Goal: Task Accomplishment & Management: Manage account settings

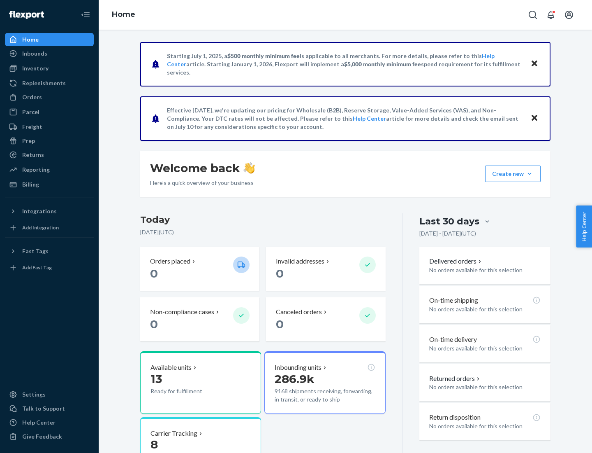
click at [530, 174] on button "Create new Create new inbound Create new order Create new product" at bounding box center [513, 173] width 56 height 16
click at [49, 53] on div "Inbounds" at bounding box center [49, 54] width 87 height 12
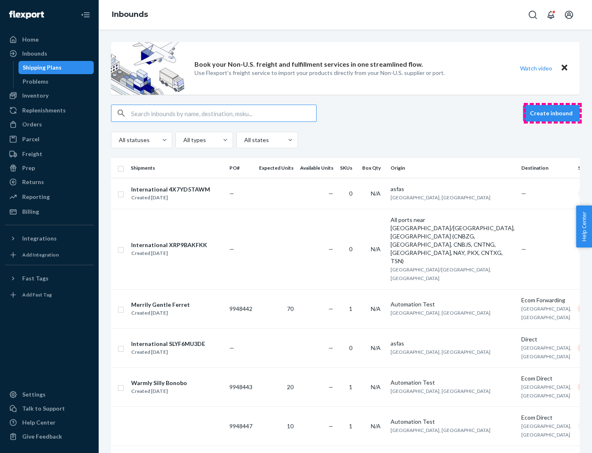
click at [553, 113] on button "Create inbound" at bounding box center [551, 113] width 57 height 16
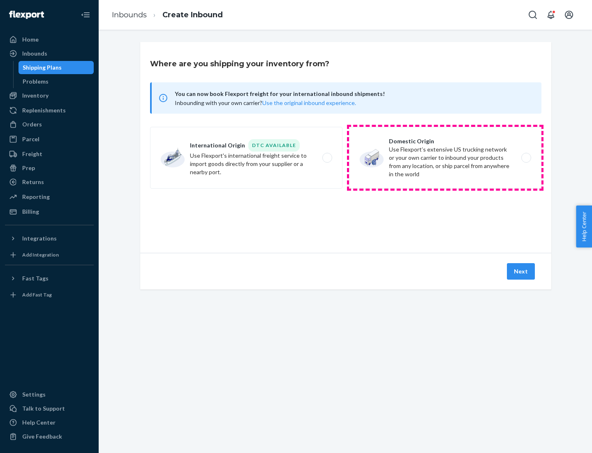
click at [446, 158] on label "Domestic Origin Use Flexport’s extensive US trucking network or your own carrie…" at bounding box center [445, 158] width 193 height 62
click at [526, 158] on input "Domestic Origin Use Flexport’s extensive US trucking network or your own carrie…" at bounding box center [528, 157] width 5 height 5
radio input "true"
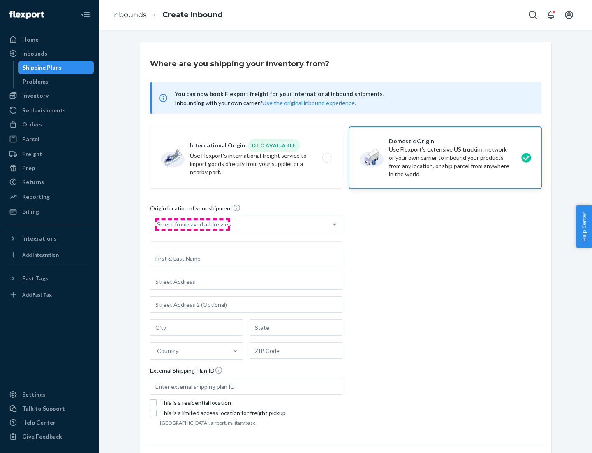
click at [192, 224] on div "Select from saved addresses" at bounding box center [194, 224] width 74 height 8
click at [158, 224] on input "Select from saved addresses" at bounding box center [157, 224] width 1 height 8
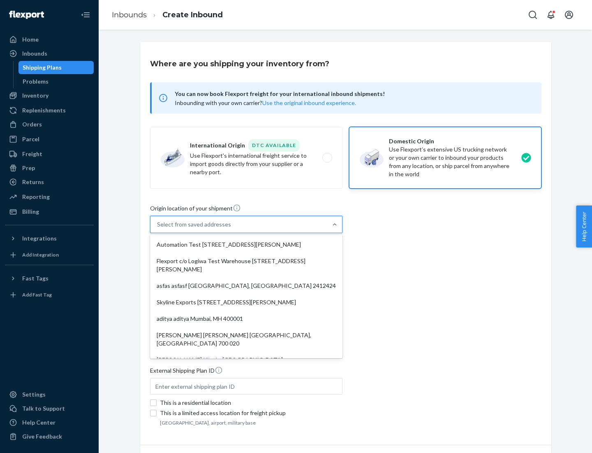
scroll to position [3, 0]
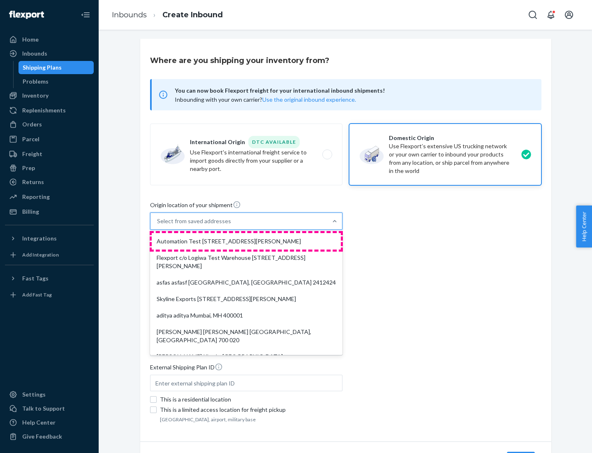
click at [246, 241] on div "Automation Test [STREET_ADDRESS][PERSON_NAME]" at bounding box center [246, 241] width 189 height 16
click at [158, 225] on input "option Automation Test [STREET_ADDRESS][PERSON_NAME]. 9 results available. Use …" at bounding box center [157, 221] width 1 height 8
type input "Automation Test"
type input "9th Floor"
type input "[GEOGRAPHIC_DATA]"
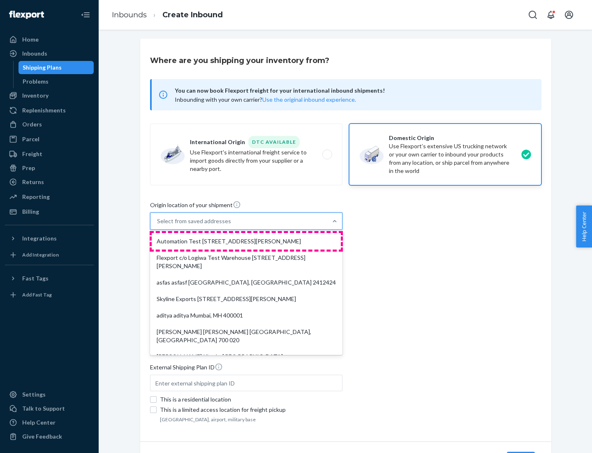
type input "CA"
type input "94104"
type input "[STREET_ADDRESS][PERSON_NAME]"
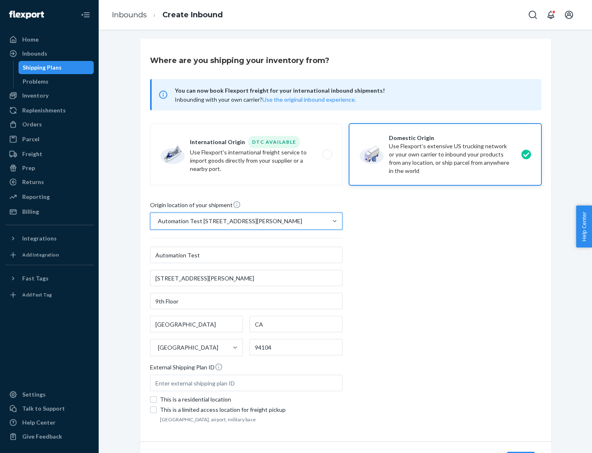
scroll to position [48, 0]
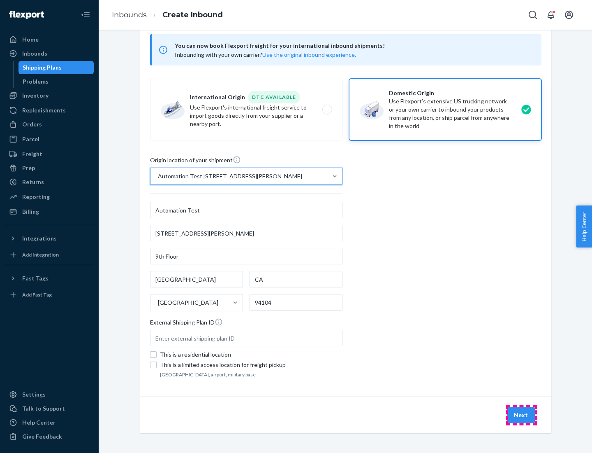
click at [522, 415] on button "Next" at bounding box center [521, 414] width 28 height 16
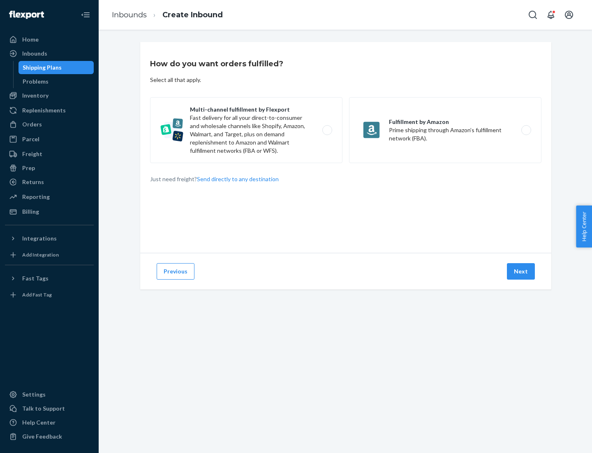
click at [246, 130] on label "Multi-channel fulfillment by Flexport Fast delivery for all your direct-to-cons…" at bounding box center [246, 130] width 193 height 66
click at [327, 130] on input "Multi-channel fulfillment by Flexport Fast delivery for all your direct-to-cons…" at bounding box center [329, 130] width 5 height 5
radio input "true"
click at [522, 271] on button "Next" at bounding box center [521, 271] width 28 height 16
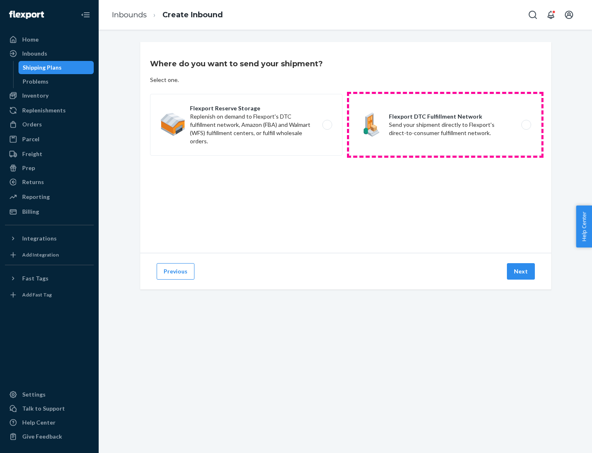
click at [446, 125] on label "Flexport DTC Fulfillment Network Send your shipment directly to Flexport's dire…" at bounding box center [445, 125] width 193 height 62
click at [526, 125] on input "Flexport DTC Fulfillment Network Send your shipment directly to Flexport's dire…" at bounding box center [528, 124] width 5 height 5
radio input "true"
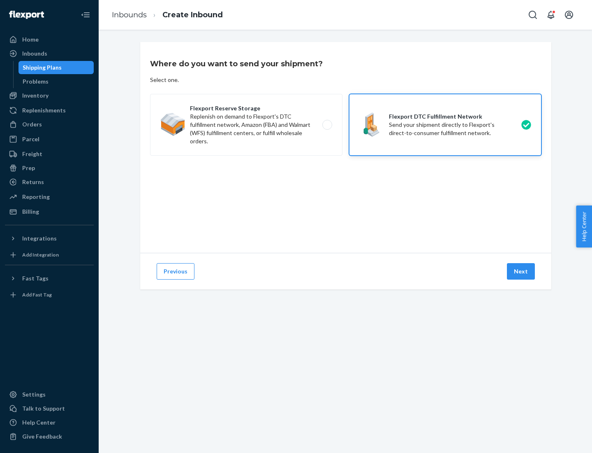
click at [522, 271] on button "Next" at bounding box center [521, 271] width 28 height 16
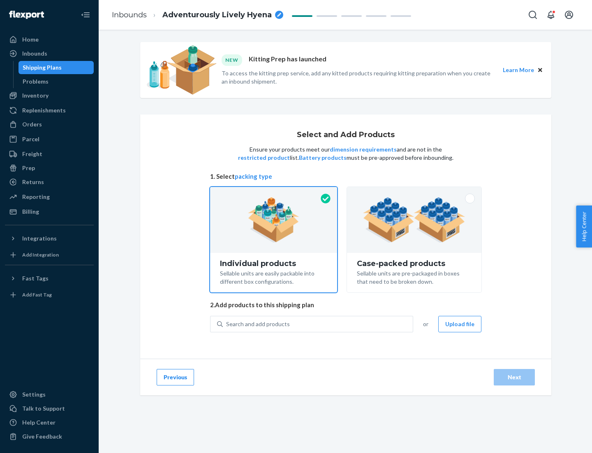
click at [415, 220] on img at bounding box center [414, 219] width 102 height 45
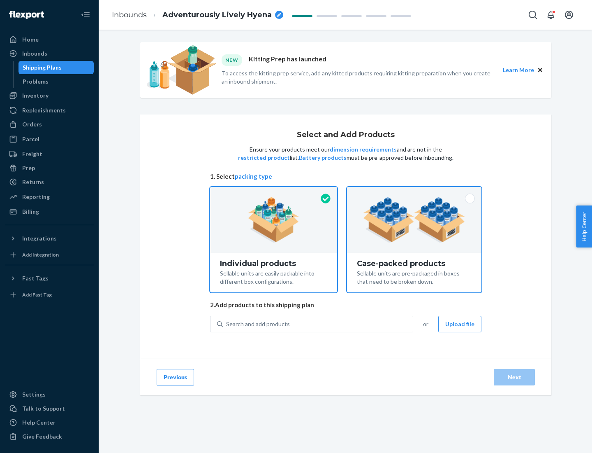
click at [415, 192] on input "Case-packed products Sellable units are pre-packaged in boxes that need to be b…" at bounding box center [414, 189] width 5 height 5
radio input "true"
radio input "false"
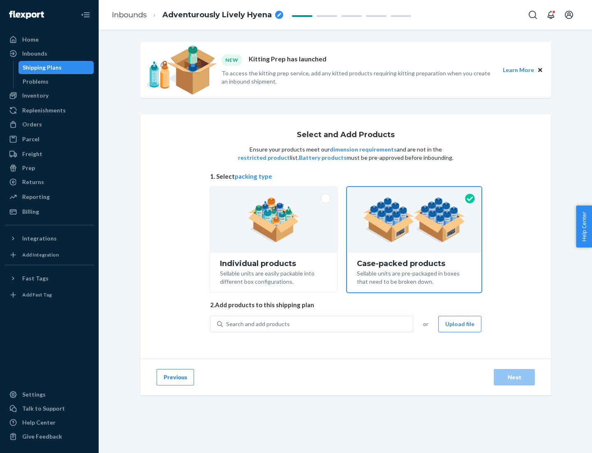
click at [318, 323] on div "Search and add products" at bounding box center [318, 323] width 190 height 15
click at [227, 323] on input "Search and add products" at bounding box center [226, 324] width 1 height 8
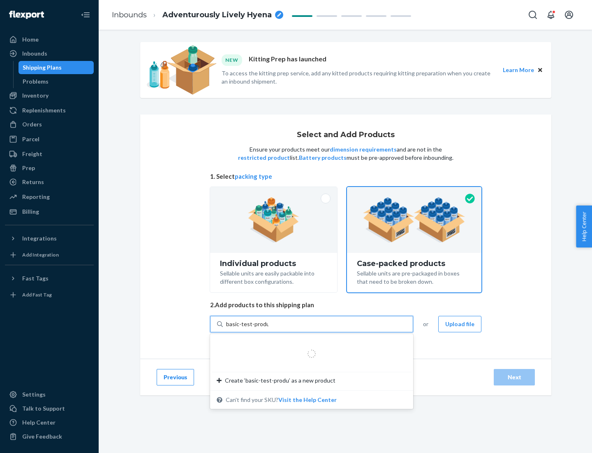
type input "basic-test-product-1"
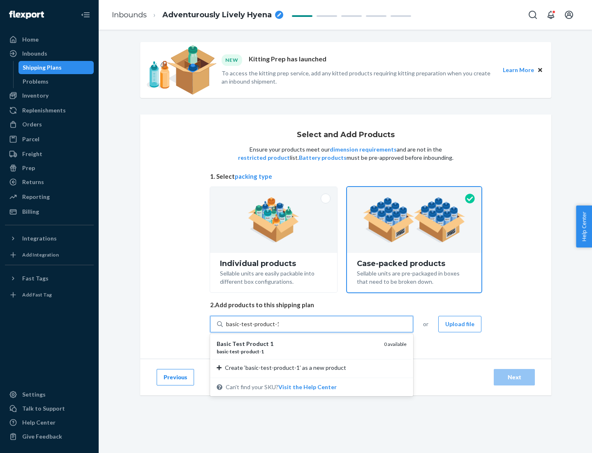
click at [297, 351] on div "basic - test - product - 1" at bounding box center [297, 351] width 161 height 7
click at [279, 328] on input "basic-test-product-1" at bounding box center [252, 324] width 53 height 8
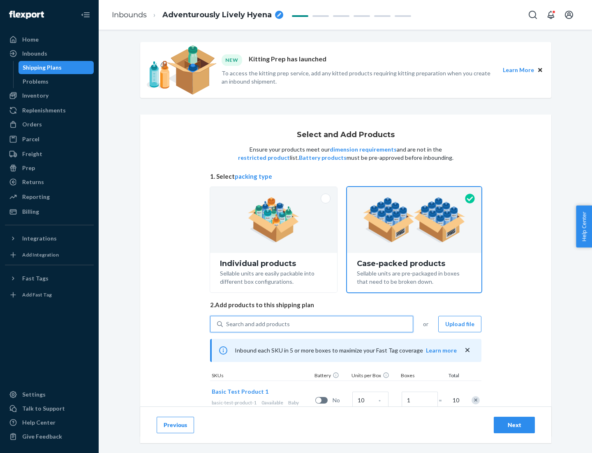
scroll to position [30, 0]
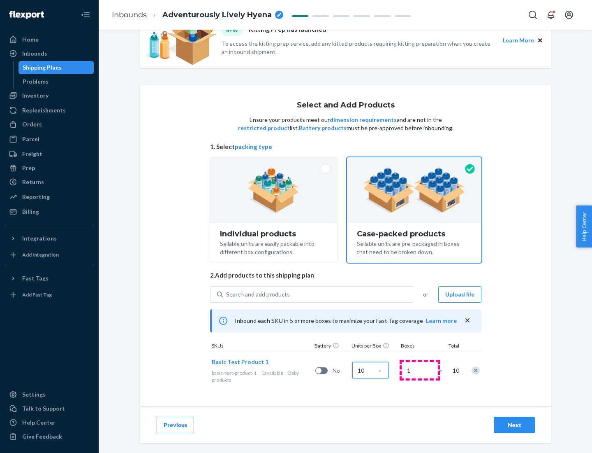
type input "10"
type input "7"
click at [515, 425] on div "Next" at bounding box center [514, 424] width 27 height 8
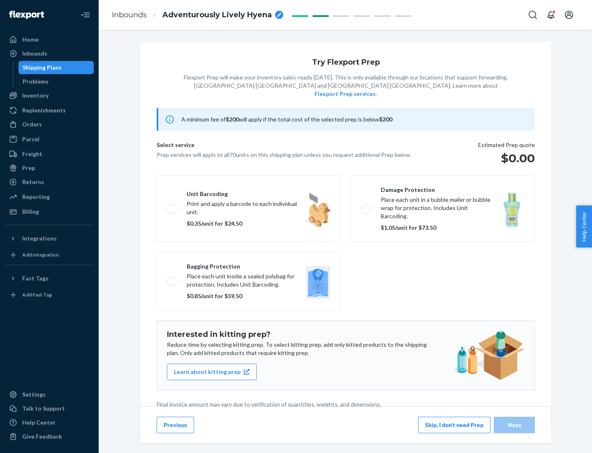
scroll to position [2, 0]
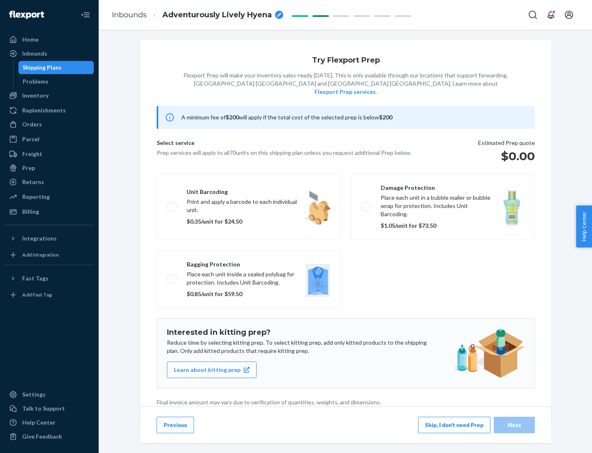
click at [249, 262] on label "Bagging protection Place each unit inside a sealed polybag for protection. Incl…" at bounding box center [249, 279] width 184 height 58
click at [172, 276] on input "Bagging protection Place each unit inside a sealed polybag for protection. Incl…" at bounding box center [169, 278] width 5 height 5
checkbox input "true"
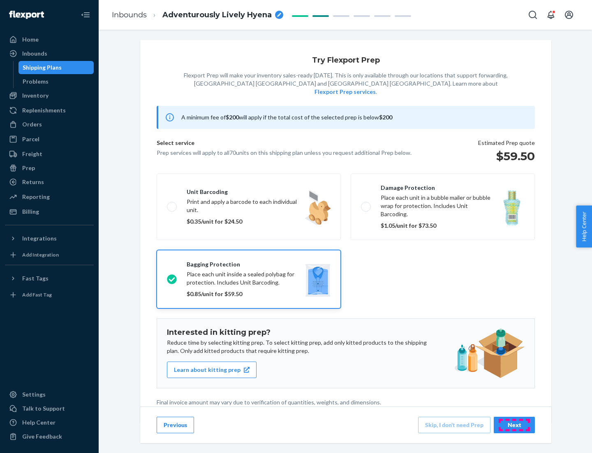
click at [515, 424] on div "Next" at bounding box center [514, 424] width 27 height 8
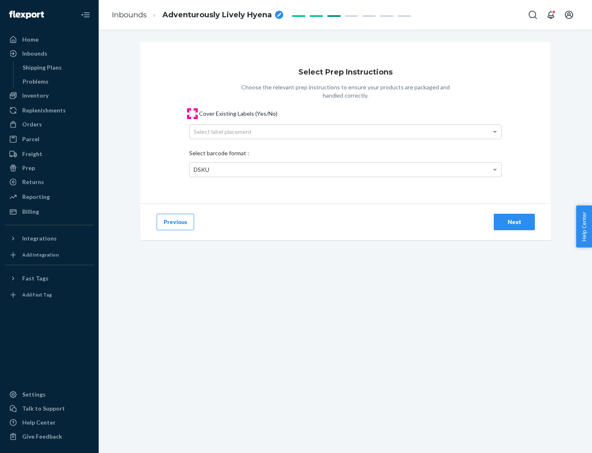
click at [193, 113] on input "Cover Existing Labels (Yes/No)" at bounding box center [192, 113] width 7 height 7
checkbox input "true"
click at [346, 131] on div "Select label placement" at bounding box center [346, 132] width 312 height 14
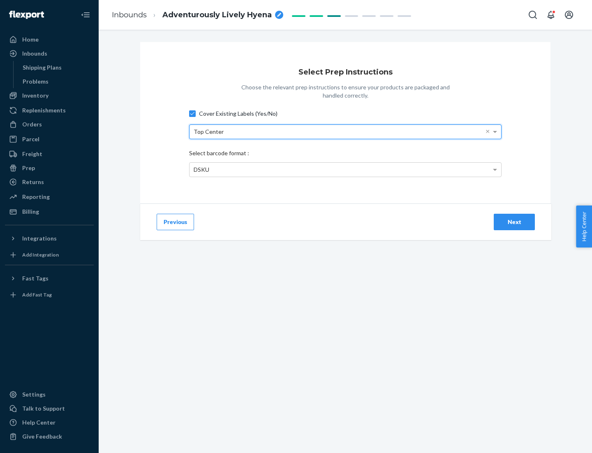
click at [346, 169] on div "DSKU" at bounding box center [346, 170] width 312 height 14
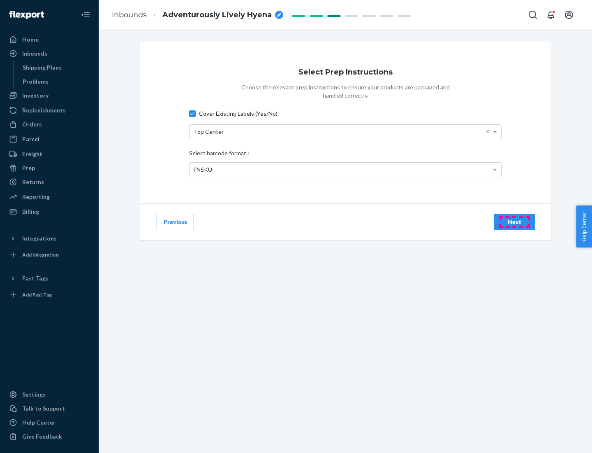
click at [515, 221] on div "Next" at bounding box center [514, 222] width 27 height 8
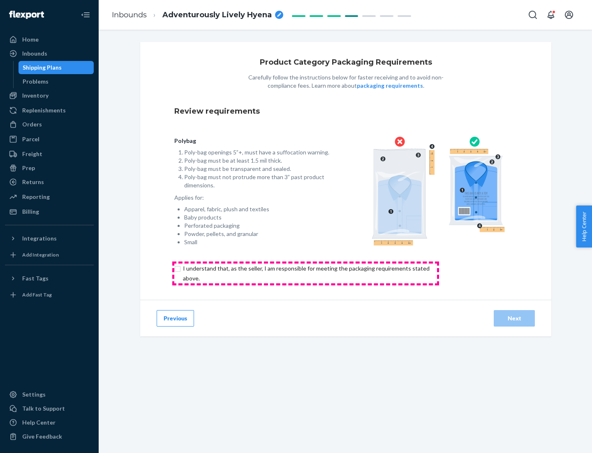
click at [306, 273] on input "checkbox" at bounding box center [311, 273] width 274 height 20
checkbox input "true"
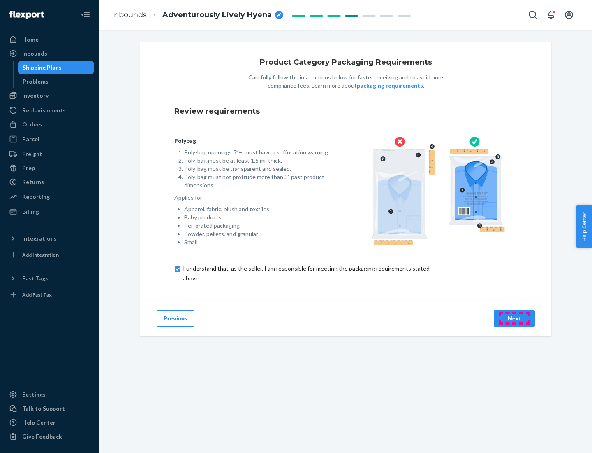
click at [515, 318] on div "Next" at bounding box center [514, 318] width 27 height 8
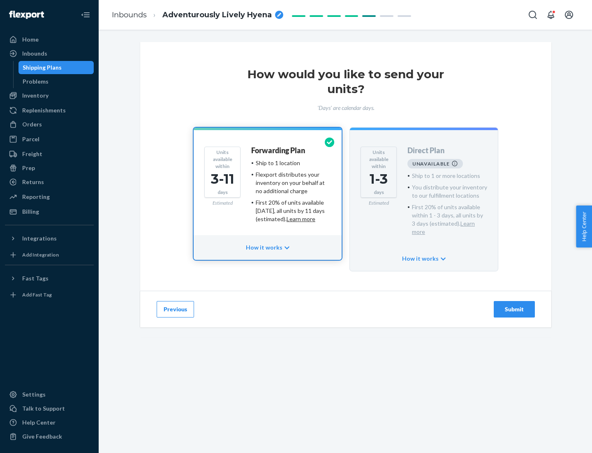
click at [279, 150] on h4 "Forwarding Plan" at bounding box center [278, 150] width 54 height 8
click at [515, 305] on div "Submit" at bounding box center [514, 309] width 27 height 8
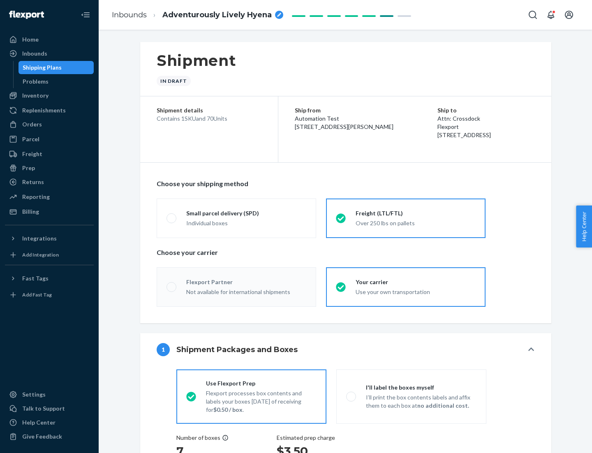
radio input "true"
radio input "false"
radio input "true"
radio input "false"
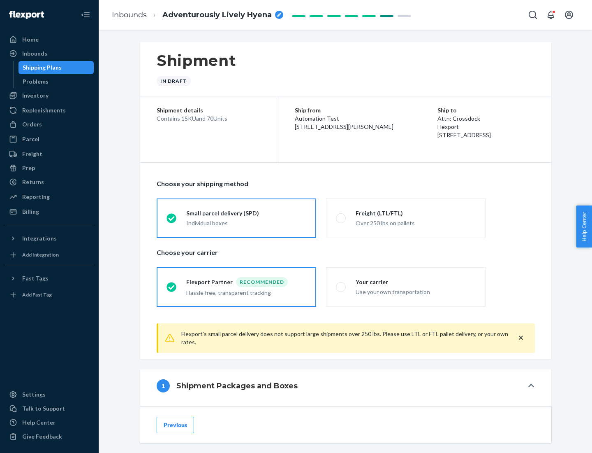
click at [246, 223] on div "Individual boxes" at bounding box center [246, 223] width 120 height 8
click at [172, 221] on input "Small parcel delivery (SPD) Individual boxes" at bounding box center [169, 217] width 5 height 5
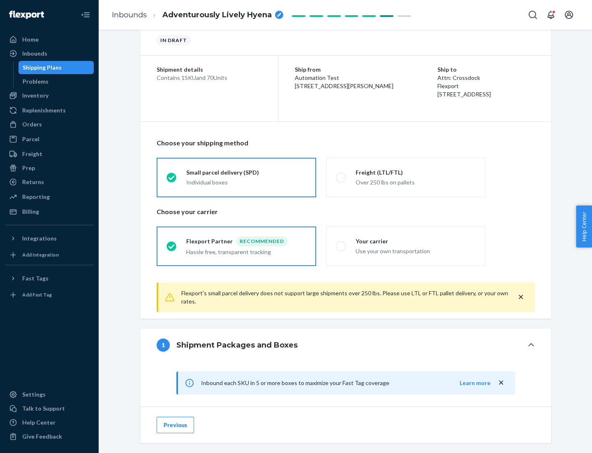
click at [246, 241] on div "Recommended" at bounding box center [262, 241] width 52 height 10
click at [172, 243] on input "Flexport Partner Recommended Hassle free, transparent tracking" at bounding box center [169, 245] width 5 height 5
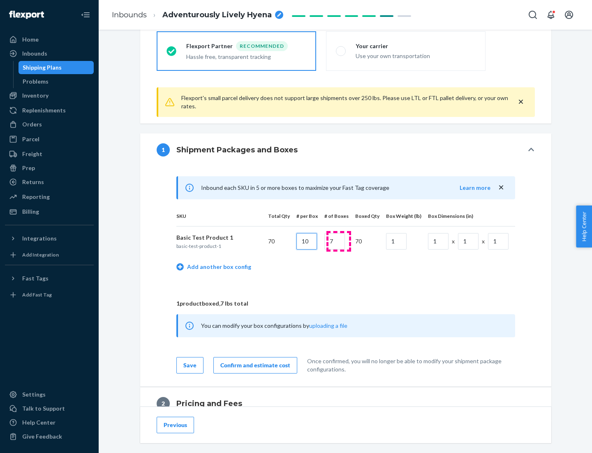
type input "10"
type input "7"
type input "1"
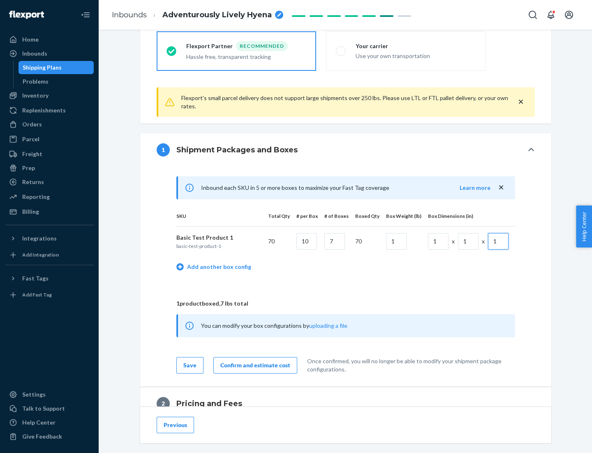
scroll to position [360, 0]
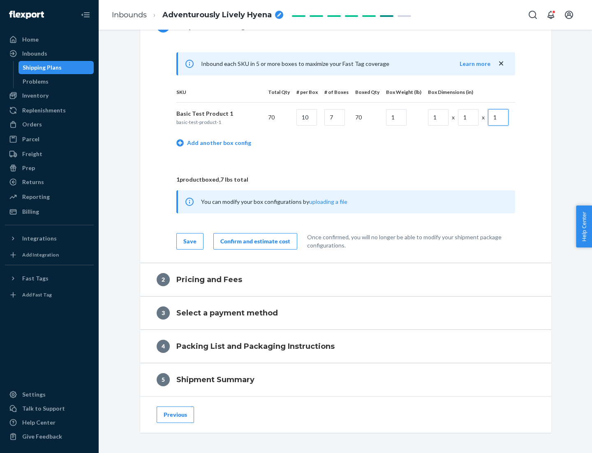
type input "1"
click at [254, 241] on div "Confirm and estimate cost" at bounding box center [256, 241] width 70 height 8
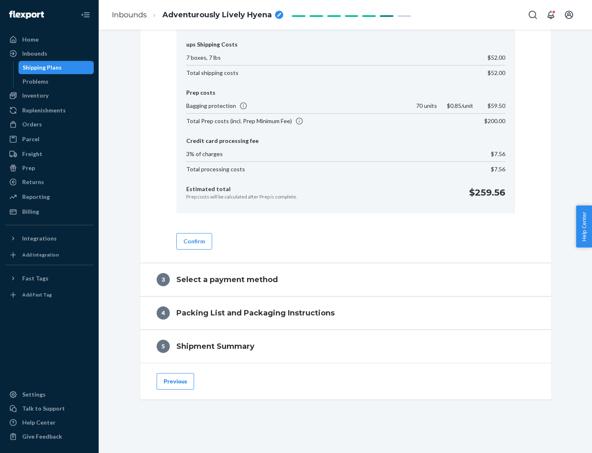
click at [194, 241] on button "Confirm" at bounding box center [194, 241] width 36 height 16
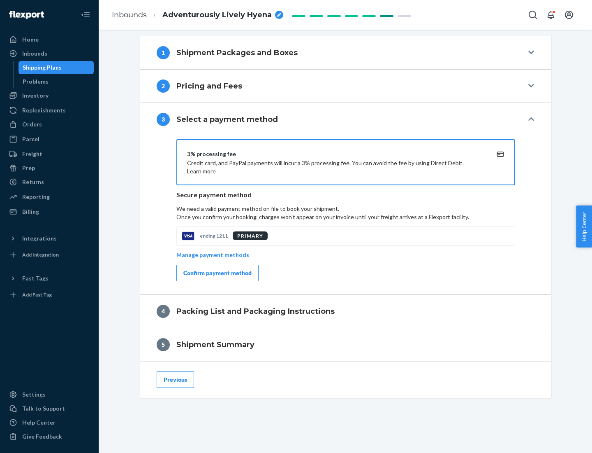
click at [217, 273] on div "Confirm payment method" at bounding box center [217, 273] width 68 height 8
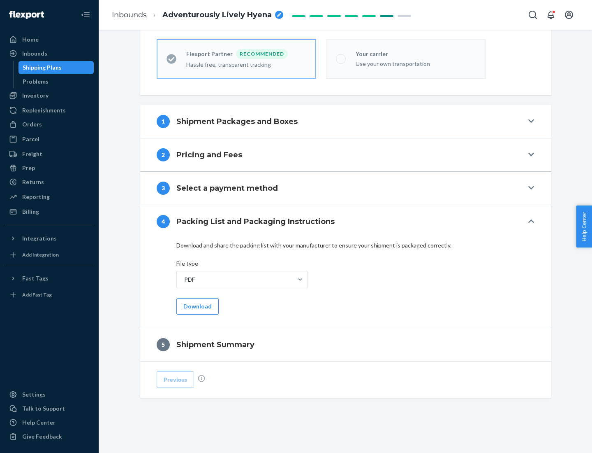
click at [197, 306] on button "Download" at bounding box center [197, 306] width 42 height 16
